Goal: Task Accomplishment & Management: Manage account settings

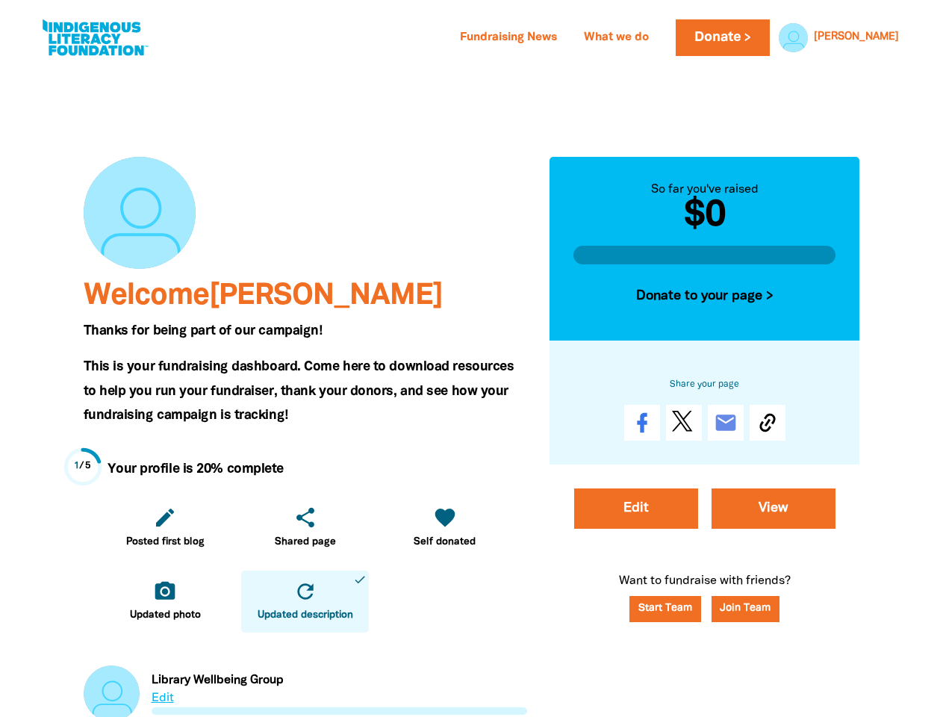
click at [471, 361] on span "This is your fundraising dashboard. Come here to download resources to help you…" at bounding box center [299, 391] width 431 height 60
click at [849, 37] on link "[PERSON_NAME]" at bounding box center [856, 37] width 85 height 10
click at [165, 527] on icon "edit" at bounding box center [165, 517] width 24 height 24
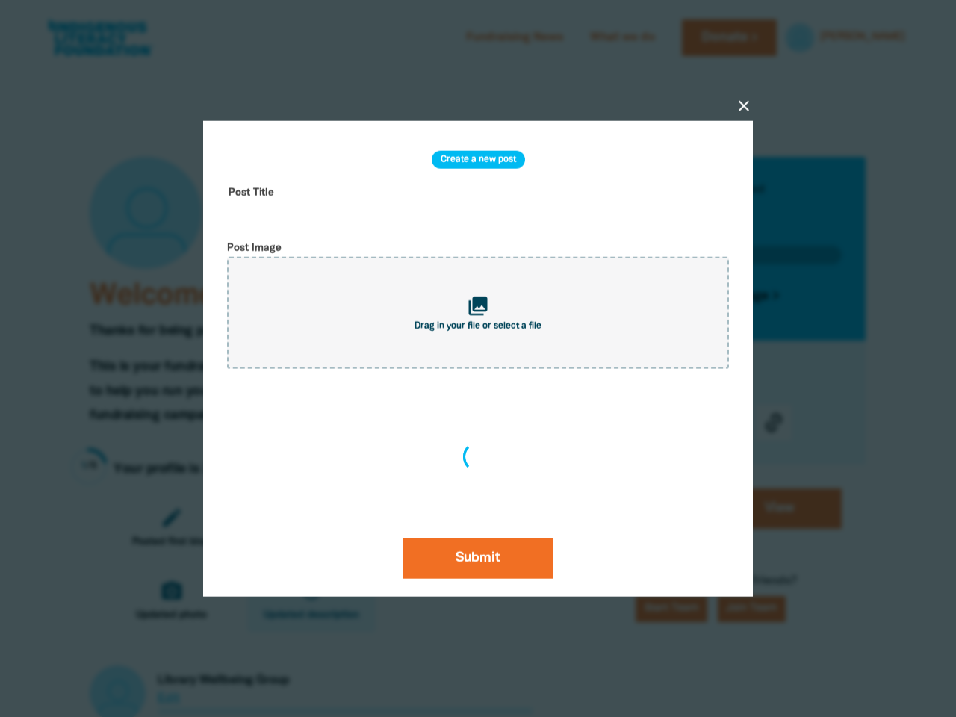
click at [305, 527] on div "close Create a new post Post Title Post Image collections Drag in your file or …" at bounding box center [477, 358] width 597 height 619
click at [444, 527] on div "Create a new post Post Title Post Image collections Drag in your file or select…" at bounding box center [478, 359] width 514 height 440
click at [165, 601] on div at bounding box center [478, 358] width 956 height 717
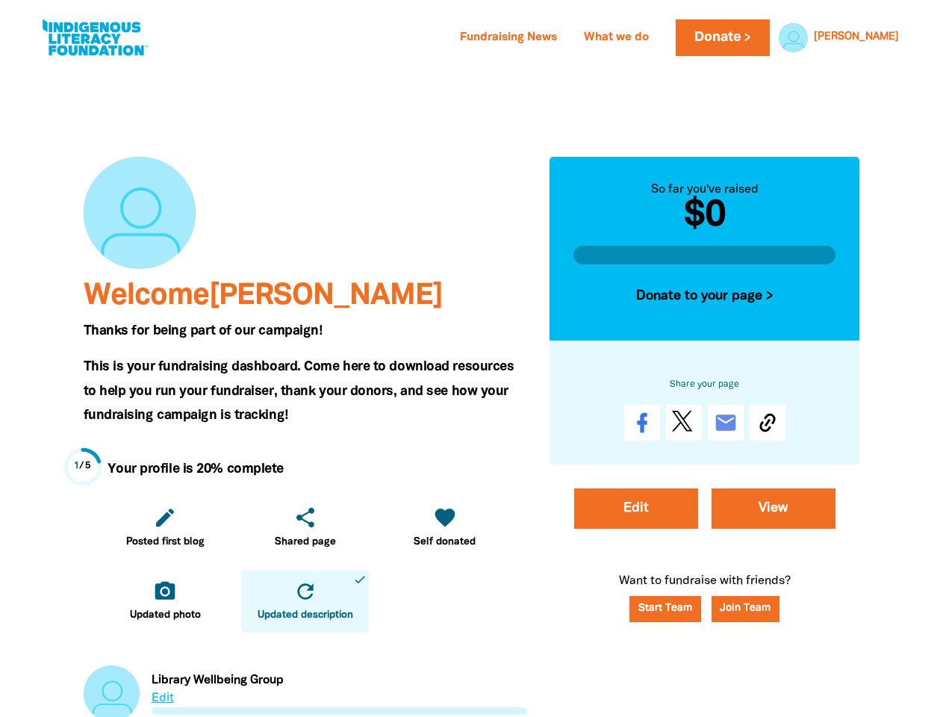
click at [305, 601] on icon "refresh" at bounding box center [305, 591] width 24 height 24
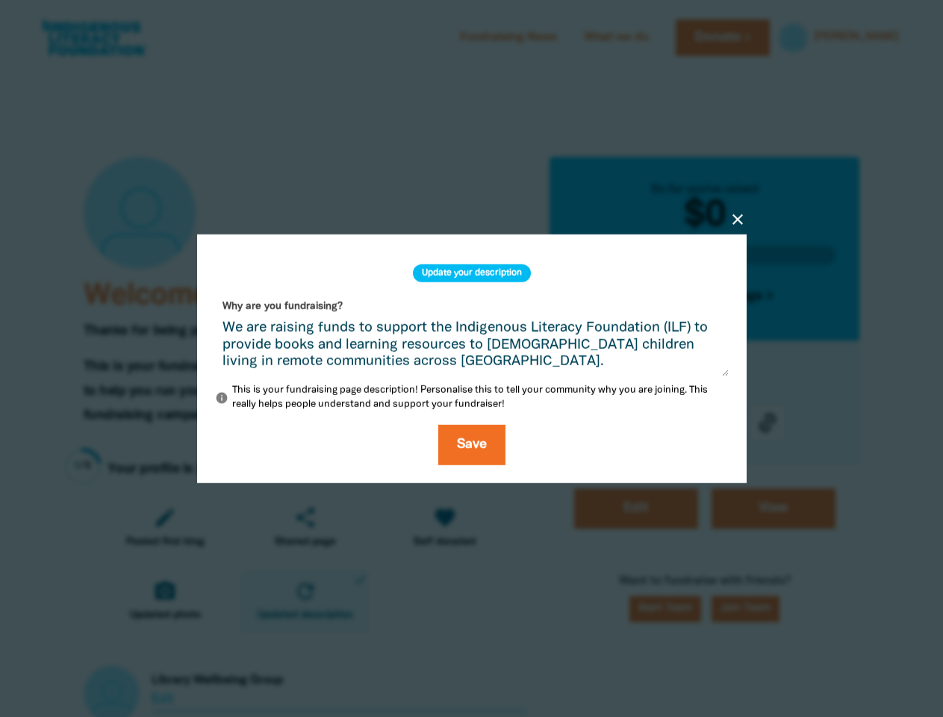
click at [705, 296] on div "close Update your description Why are you fundraising? We are raising funds to …" at bounding box center [471, 359] width 597 height 392
click at [768, 423] on div "close Update your description Why are you fundraising? We are raising funds to …" at bounding box center [471, 359] width 597 height 320
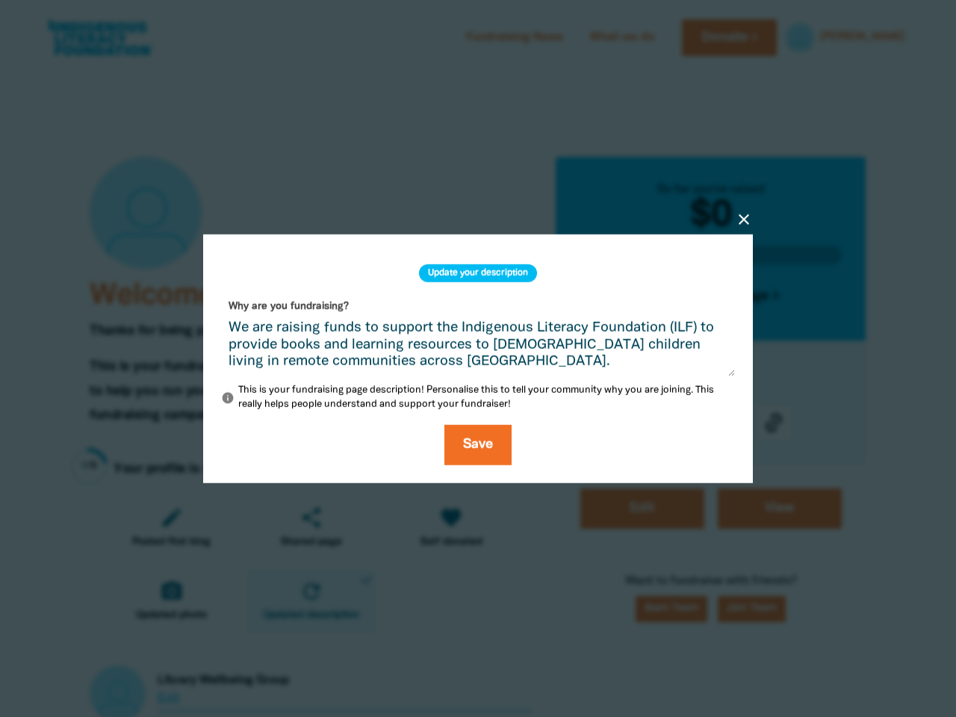
click at [745, 609] on div at bounding box center [478, 358] width 956 height 717
